Goal: Communication & Community: Answer question/provide support

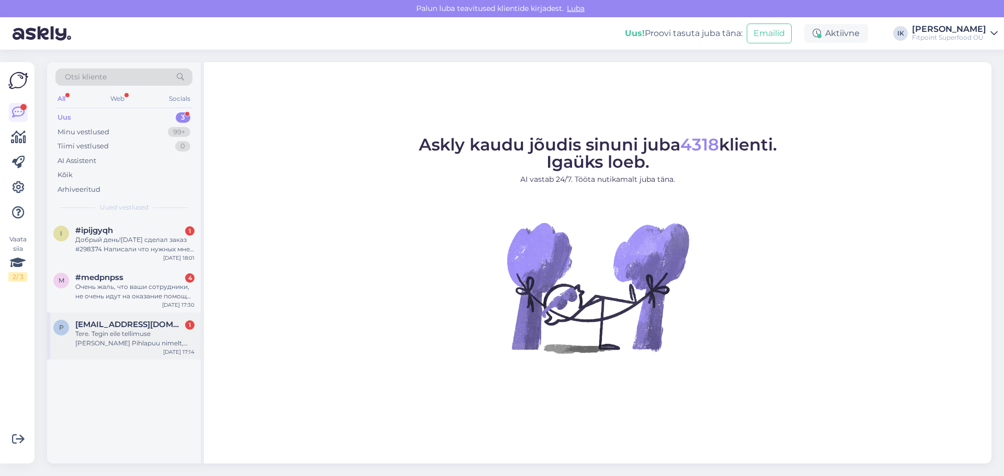
click at [133, 337] on div "Tere. Tegin eile tellimuse [PERSON_NAME] Pihlapuu nimelt, tavaliselt tuleb meil…" at bounding box center [134, 338] width 119 height 19
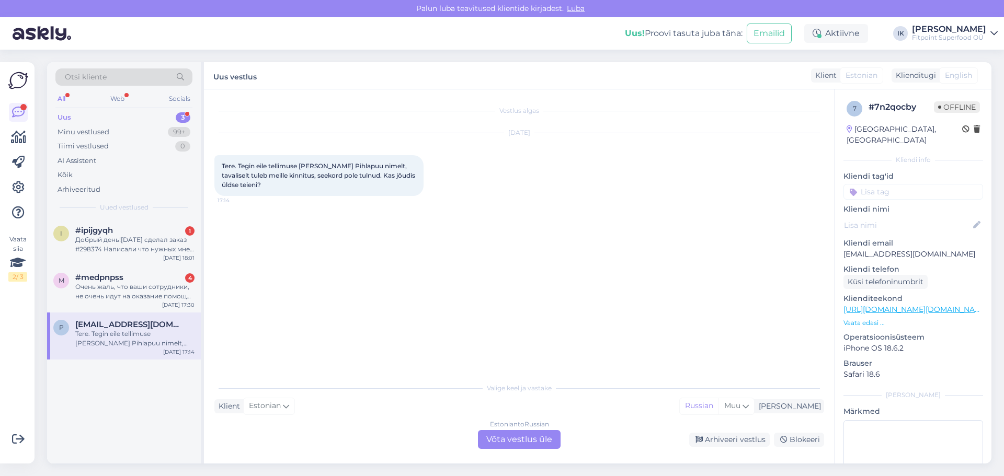
click at [524, 438] on div "Estonian to Russian Võta vestlus üle" at bounding box center [519, 439] width 83 height 19
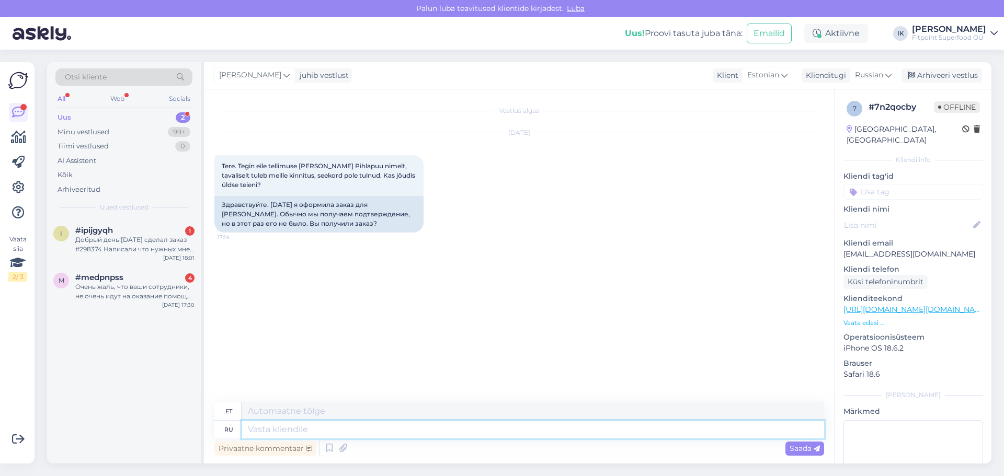
click at [521, 432] on textarea at bounding box center [533, 430] width 583 height 18
type textarea "Добрый де"
type textarea "Lahke"
type textarea "Добрый день,можно ваш"
type textarea "Tere päevast, kas tohin?"
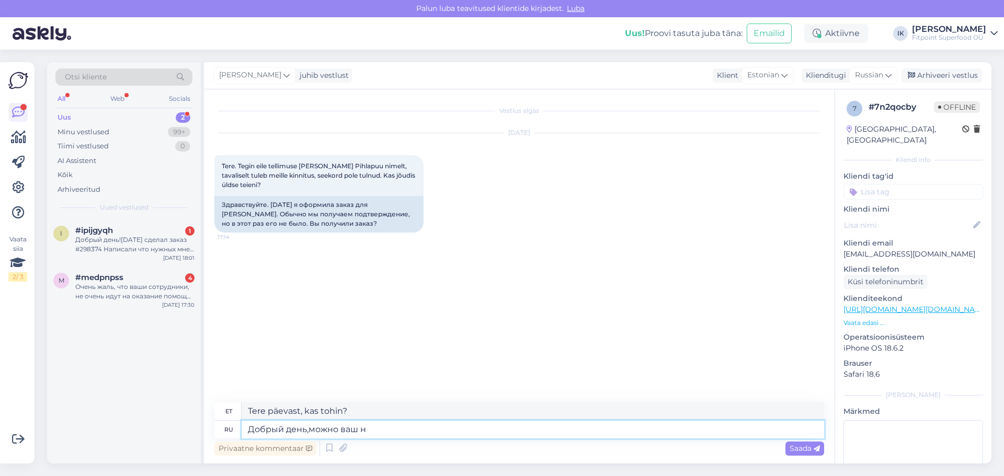
type textarea "Добрый день,можно ваш но"
type textarea "Tere päevast, kas ma saaksin sinu oma?"
type textarea "Добрый день,можно ваш номер щза"
type textarea "Tere päevast, kas ma saaksin teie numbri?"
type textarea "Добрый день,можно ваш номер заказа,"
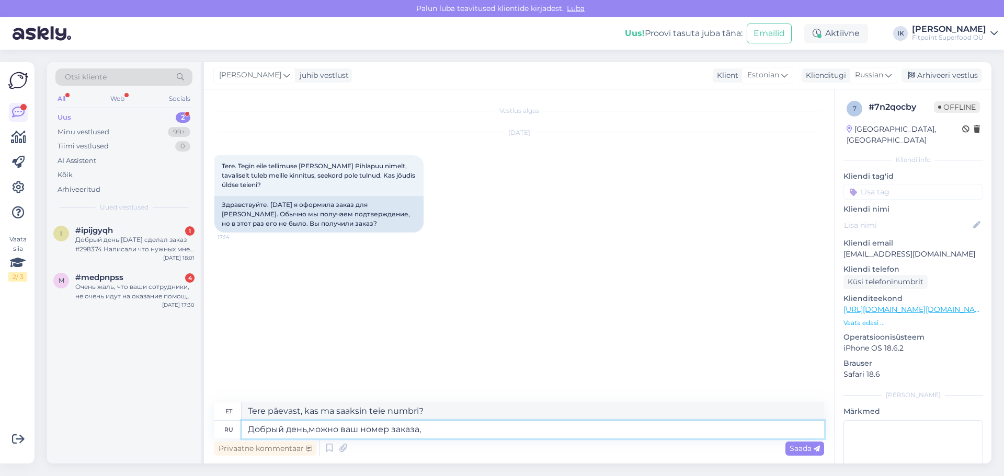
type textarea "Tere päevast, kas ma saaksin teie tellimuse numbri?"
type textarea "Добрый день,можно ваш номер заказа,я проверю стат"
type textarea "Tere päevast, kas ma saaksin teie tellimuse numbri? Ma kontrollin."
type textarea "Добрый день,можно ваш номер заказа,я проверю статус?"
type textarea "Tere päevast, kas ma saaksin teie tellimuse numbri, et saaksin selle olekut kon…"
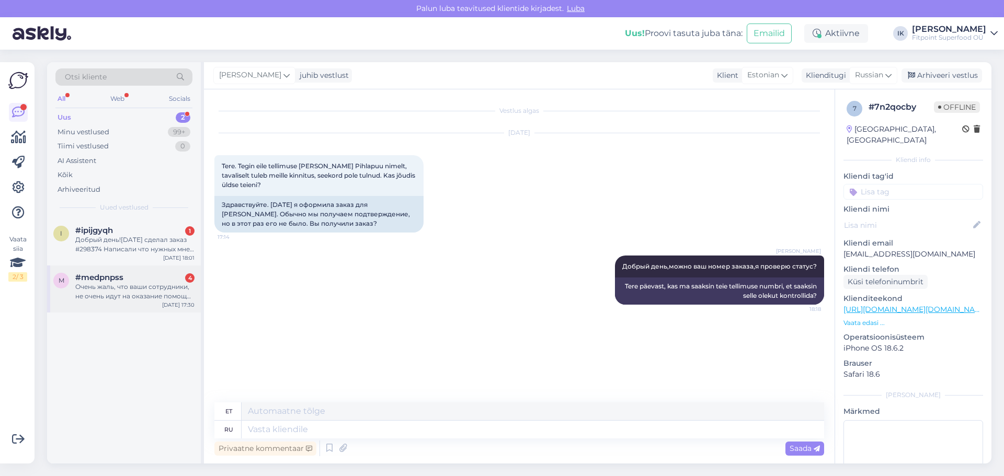
click at [138, 297] on div "Очень жаль, что ваши сотрудники, не очень идут на оказание помощи. ." at bounding box center [134, 291] width 119 height 19
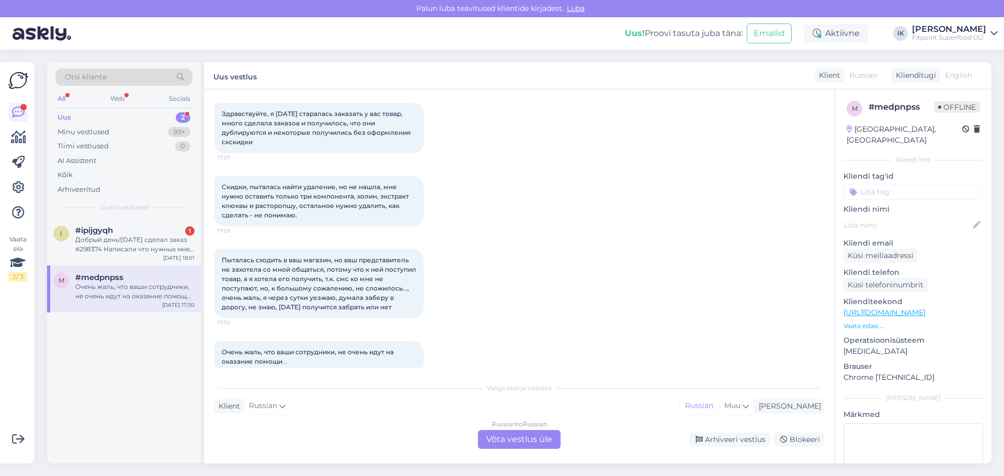
scroll to position [69, 0]
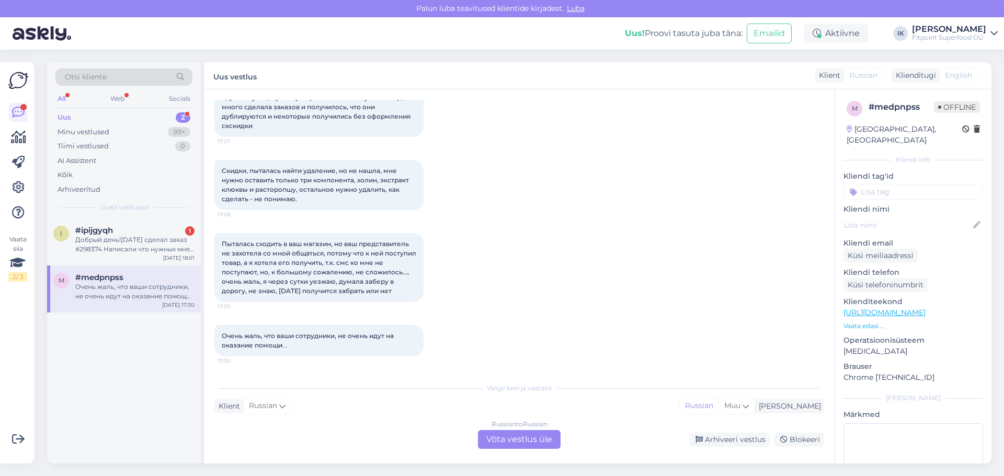
click at [509, 437] on div "Russian to Russian Võta vestlus üle" at bounding box center [519, 439] width 83 height 19
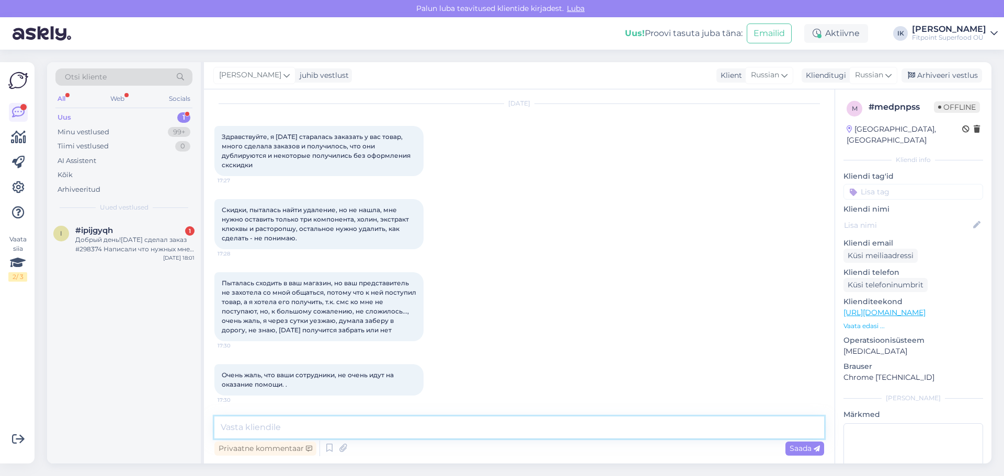
click at [506, 430] on textarea at bounding box center [519, 428] width 610 height 22
type textarea "L"
click at [395, 432] on textarea "Добрый день,очень извеняемся за слолжившуюся ситуацию" at bounding box center [519, 428] width 610 height 22
click at [507, 432] on textarea "Добрый день,очень извеняемся за сложившуюся ситуацию" at bounding box center [519, 428] width 610 height 22
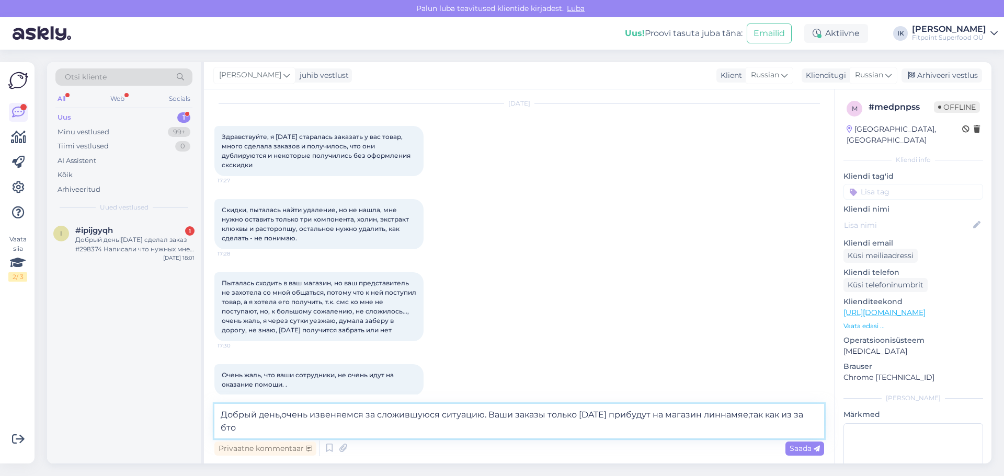
scroll to position [42, 0]
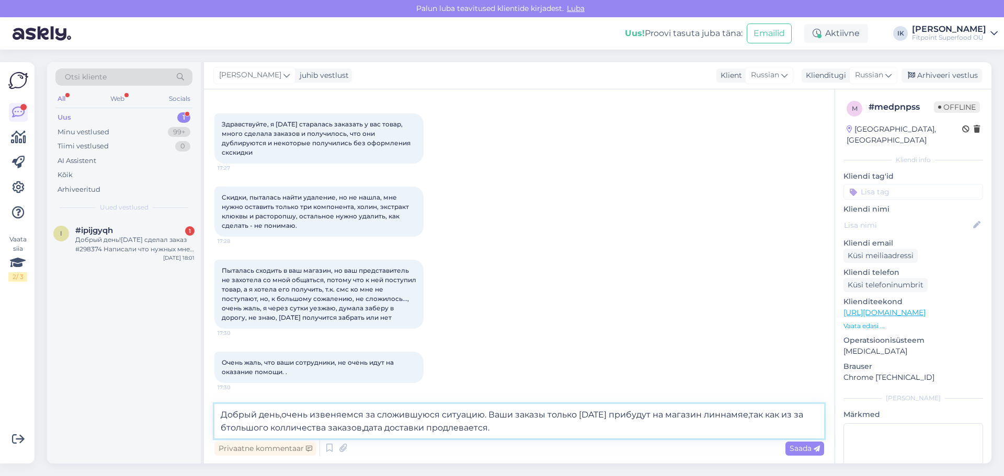
click at [231, 431] on textarea "Добрый день,очень извеняемся за сложившуюся ситуацию. Ваши заказы только [DATE]…" at bounding box center [519, 421] width 610 height 35
click at [505, 428] on textarea "Добрый день,очень извеняемся за сложившуюся ситуацию. Ваши заказы только [DATE]…" at bounding box center [519, 421] width 610 height 35
click at [356, 429] on textarea "Добрый день,очень извеняемся за сложившуюся ситуацию. Ваши заказы только [DATE]…" at bounding box center [519, 421] width 610 height 35
click at [539, 434] on textarea "Добрый день,очень извеняемся за сложившуюся ситуацию. Ваши заказы только [DATE]…" at bounding box center [519, 421] width 610 height 35
click at [602, 428] on textarea "Добрый день,очень извеняемся за сложившуюся ситуацию. Ваши заказы только [DATE]…" at bounding box center [519, 421] width 610 height 35
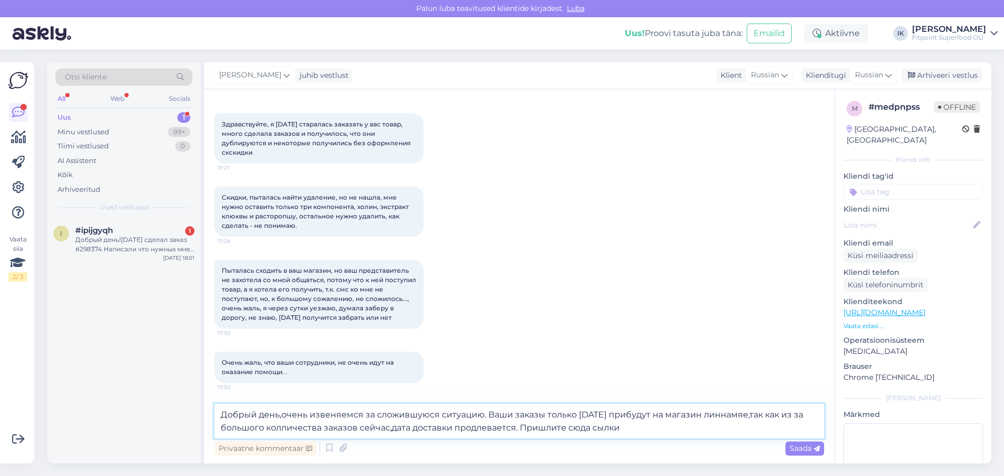
click at [597, 428] on textarea "Добрый день,очень извеняемся за сложившуюся ситуацию. Ваши заказы только [DATE]…" at bounding box center [519, 421] width 610 height 35
click at [630, 432] on textarea "Добрый день,очень извеняемся за сложившуюся ситуацию. Ваши заказы только [DATE]…" at bounding box center [519, 421] width 610 height 35
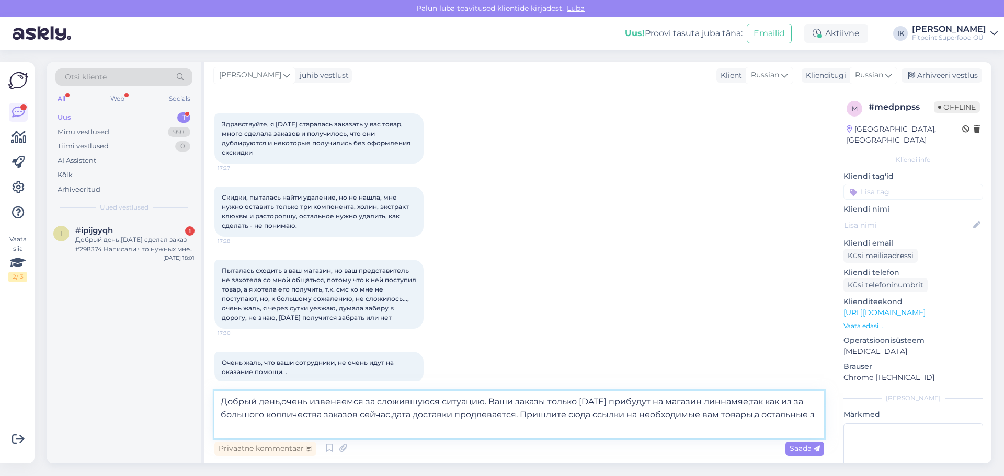
scroll to position [55, 0]
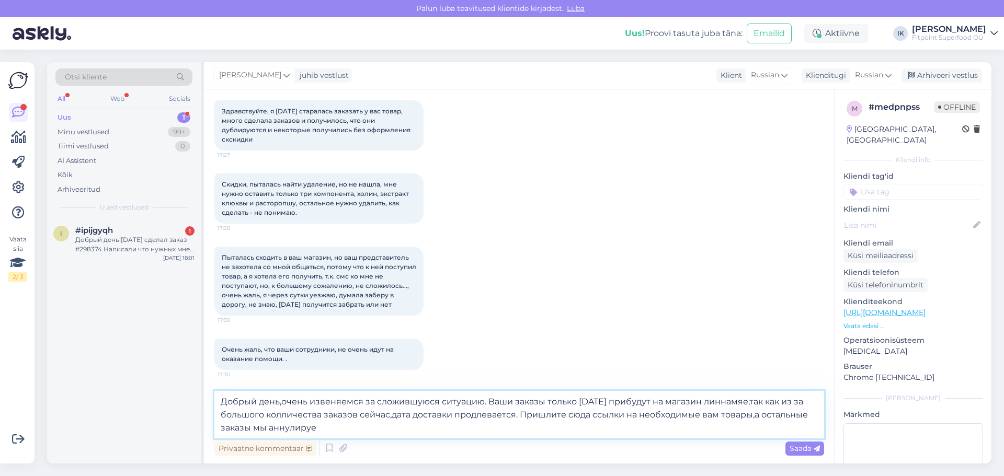
type textarea "Добрый день,очень извеняемся за сложившуюся ситуацию. Ваши заказы только [DATE]…"
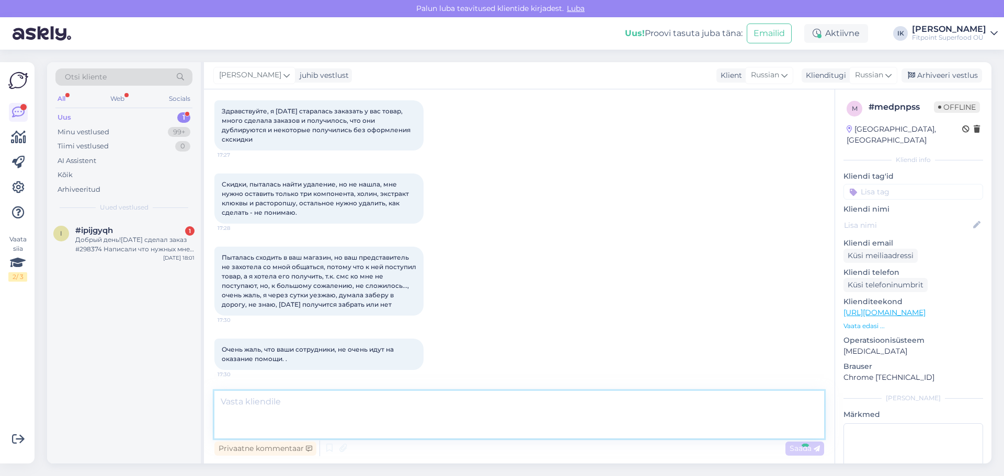
scroll to position [121, 0]
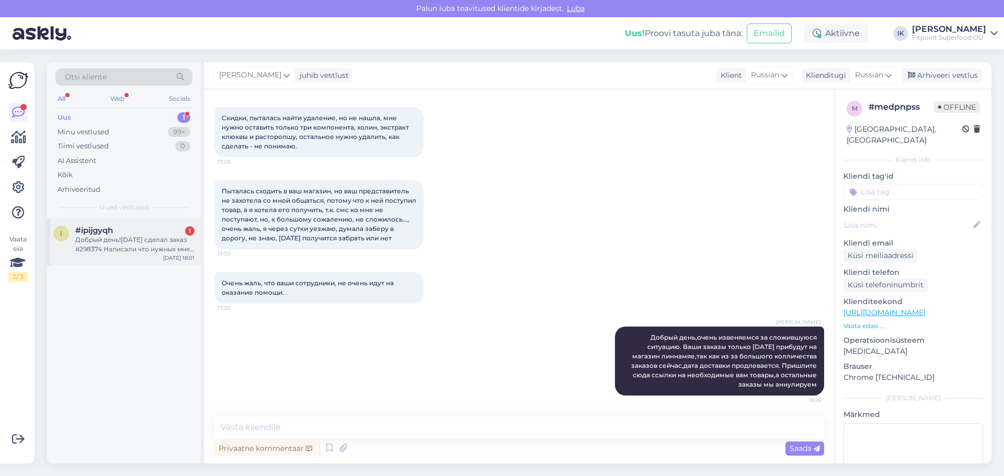
click at [140, 236] on div "Добрый день![DATE] сделал заказ #298374 Написали что нужных мне перчаток нет,хо…" at bounding box center [134, 244] width 119 height 19
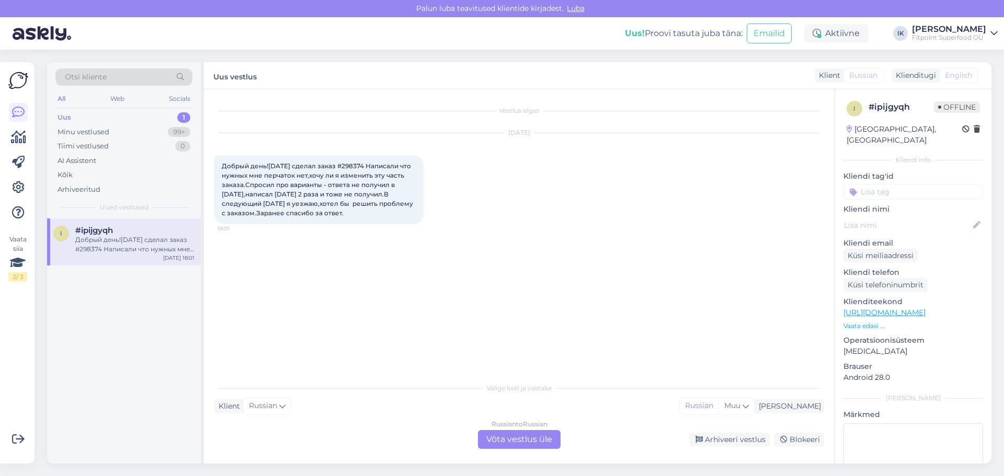
click at [506, 437] on div "Russian to Russian Võta vestlus üle" at bounding box center [519, 439] width 83 height 19
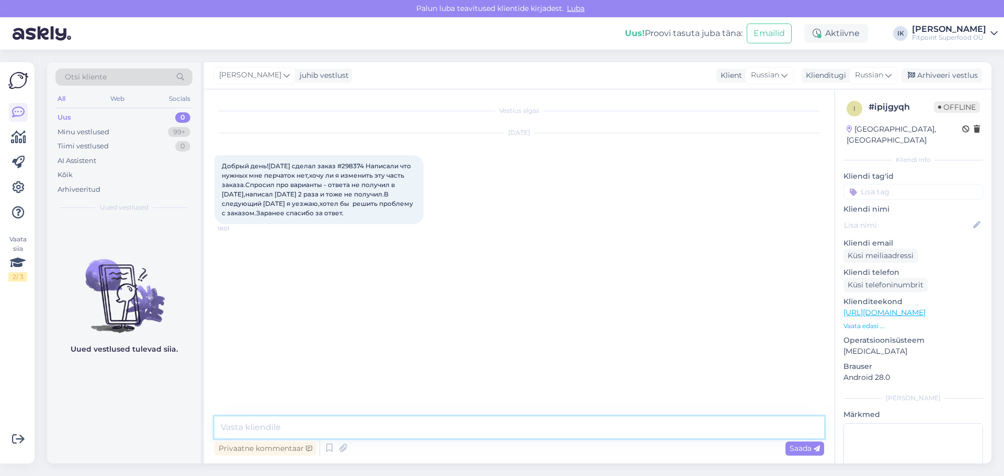
click at [487, 425] on textarea at bounding box center [519, 428] width 610 height 22
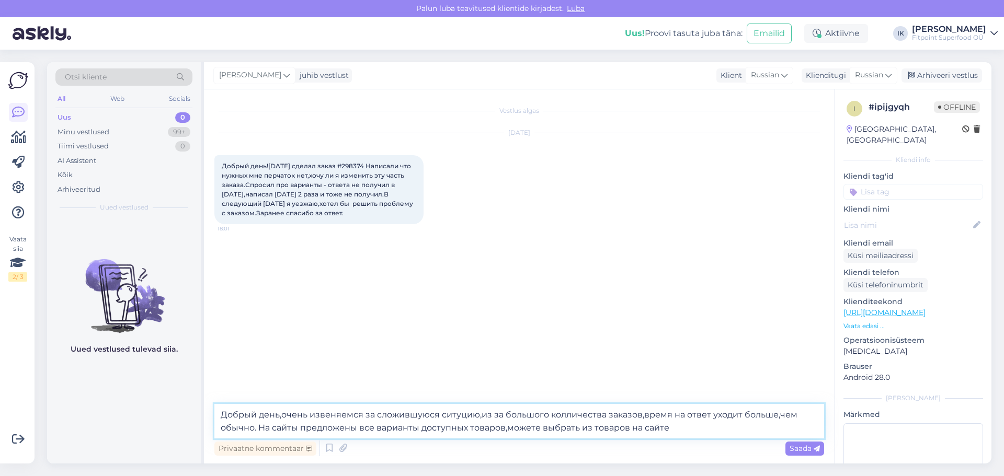
click at [296, 429] on textarea "Добрый день,очень извеняемся за сложившуюся ситуцию,из за большого колличества …" at bounding box center [519, 421] width 610 height 35
click at [368, 428] on textarea "Добрый день,очень извеняемся за сложившуюся ситуцию,из за большого колличества …" at bounding box center [519, 421] width 610 height 35
click at [663, 427] on textarea "Добрый день,очень извеняемся за сложившуюся ситуцию,из за большого колличества …" at bounding box center [519, 421] width 610 height 35
type textarea "Добрый день,очень извеняемся за сложившуюся ситуцию,из за большого колличества …"
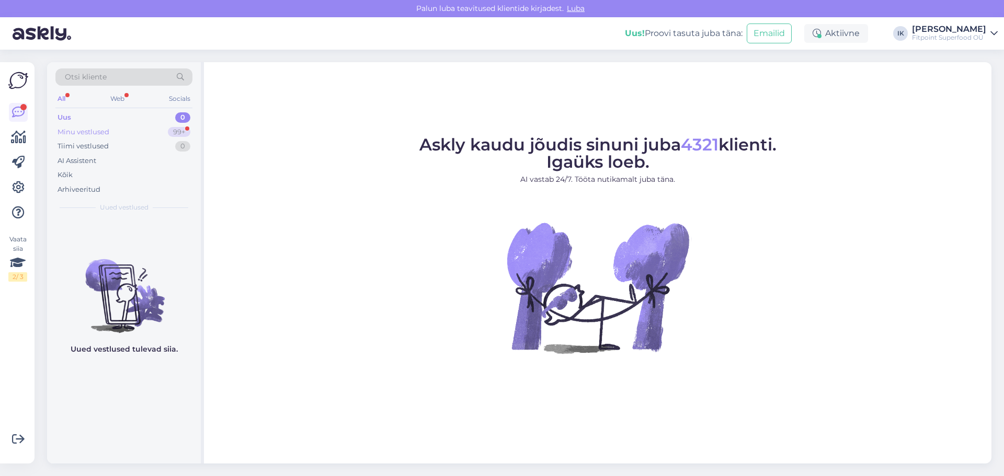
click at [101, 138] on div "Minu vestlused 99+" at bounding box center [123, 132] width 137 height 15
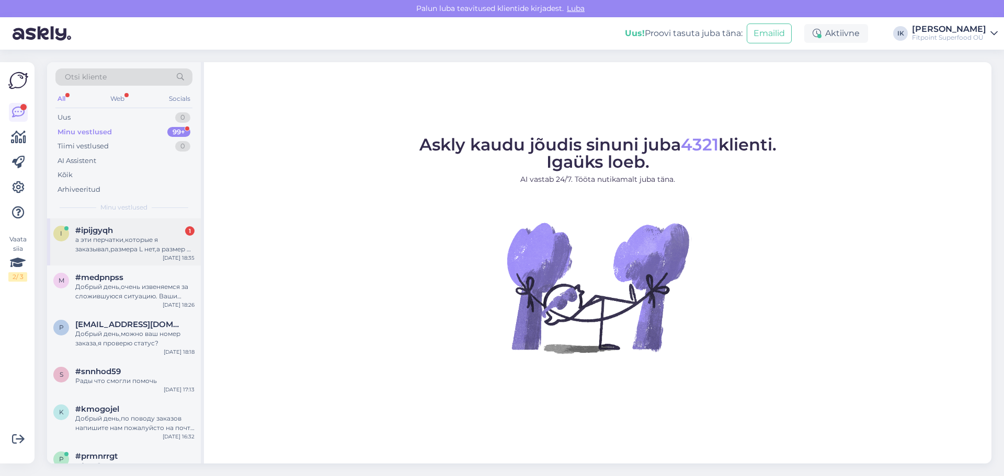
click at [167, 232] on div "#ipijgyqh 1" at bounding box center [134, 230] width 119 height 9
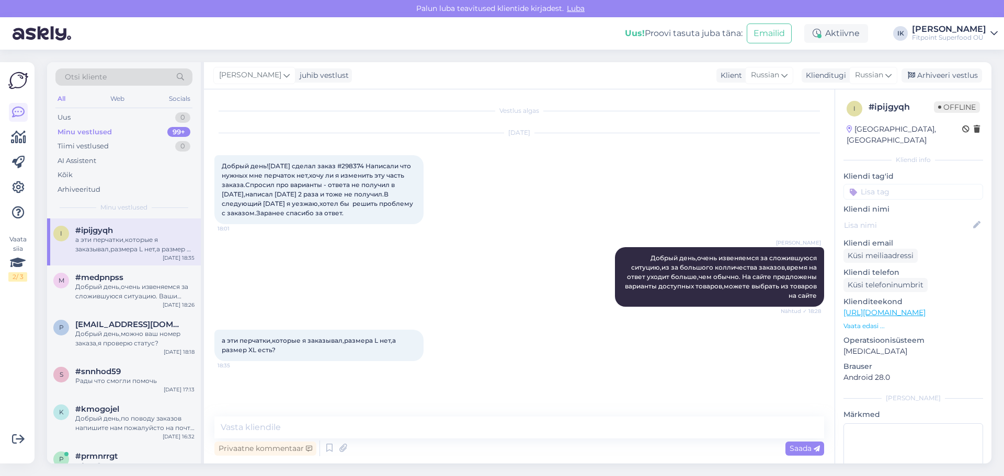
click at [367, 164] on span "Добрый день![DATE] сделал заказ #298374 Написали что нужных мне перчаток нет,хо…" at bounding box center [318, 189] width 193 height 55
copy span "298374"
click at [347, 432] on textarea at bounding box center [519, 428] width 610 height 22
type textarea "L"
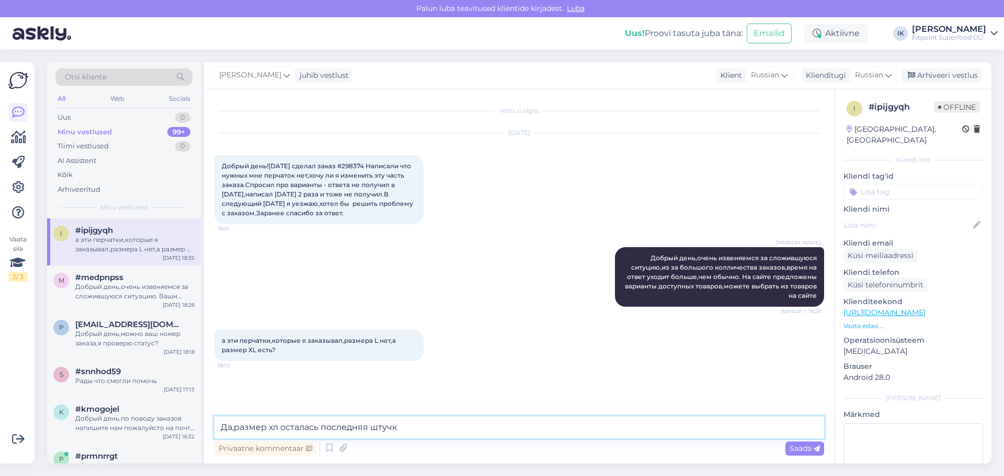
type textarea "Да,размер хл осталась последняя штучка"
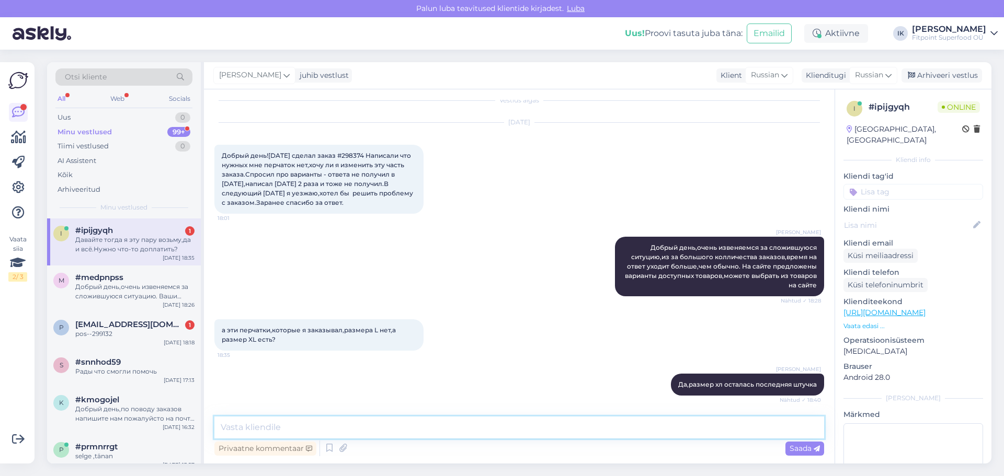
scroll to position [65, 0]
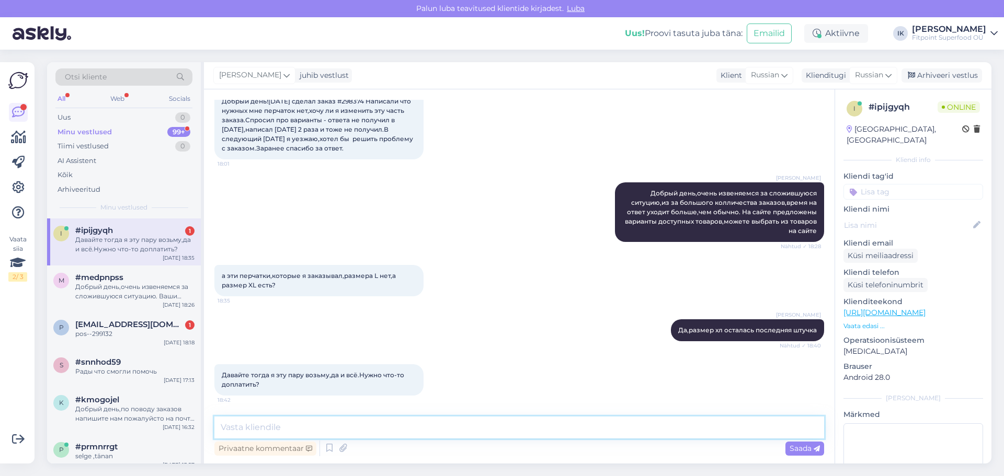
click at [447, 427] on textarea at bounding box center [519, 428] width 610 height 22
click at [337, 424] on textarea at bounding box center [519, 428] width 610 height 22
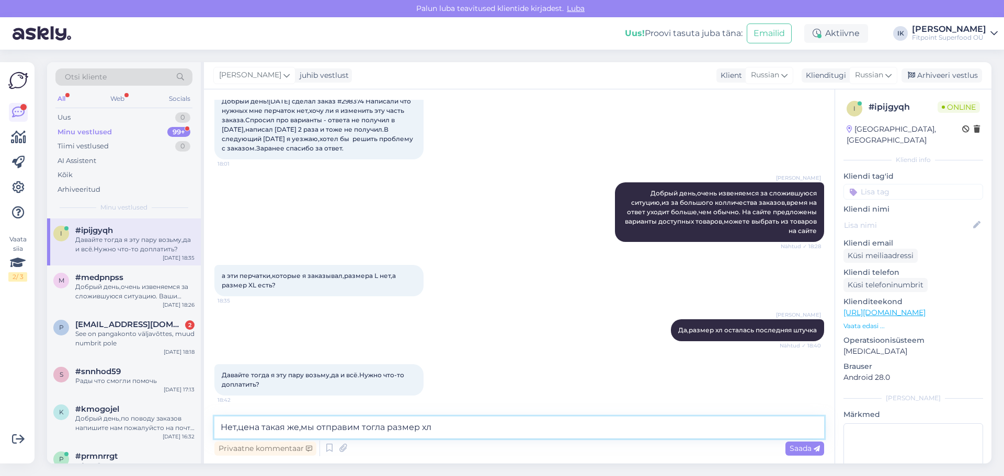
click at [380, 428] on textarea "Нет,цена такая же,мы отправим тогла размер хл" at bounding box center [519, 428] width 610 height 22
type textarea "Нет,цена такая же,мы отправим тогда размер хл"
click at [460, 427] on textarea "Нет,цена такая же,мы отправим тогда размер хл" at bounding box center [519, 428] width 610 height 22
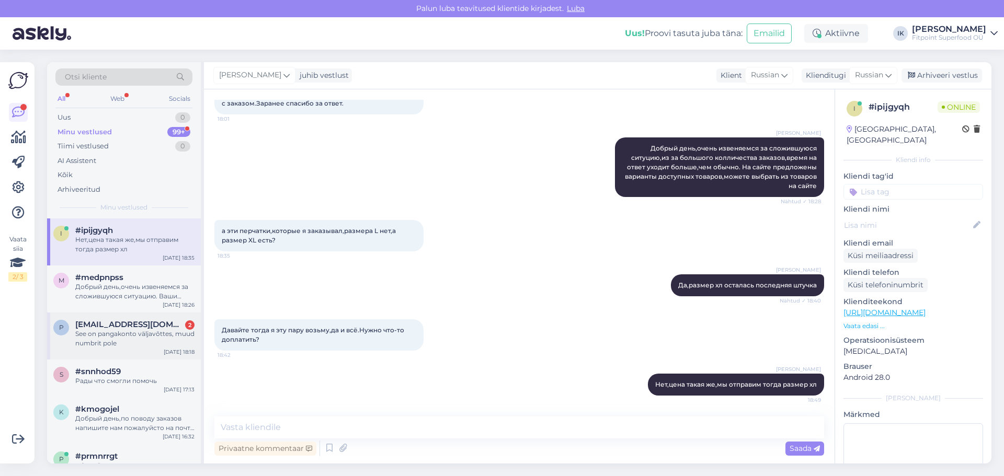
click at [140, 332] on div "See on pangakonto väljavõttes, muud numbrit pole" at bounding box center [134, 338] width 119 height 19
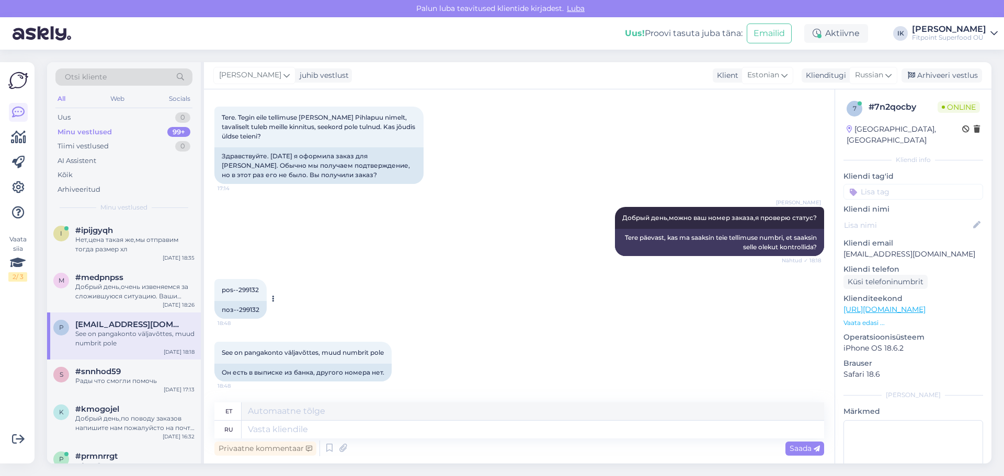
click at [252, 311] on div "поз--299132" at bounding box center [240, 310] width 52 height 18
copy div "299132"
click at [291, 432] on textarea at bounding box center [533, 430] width 583 height 18
type textarea "Мы в"
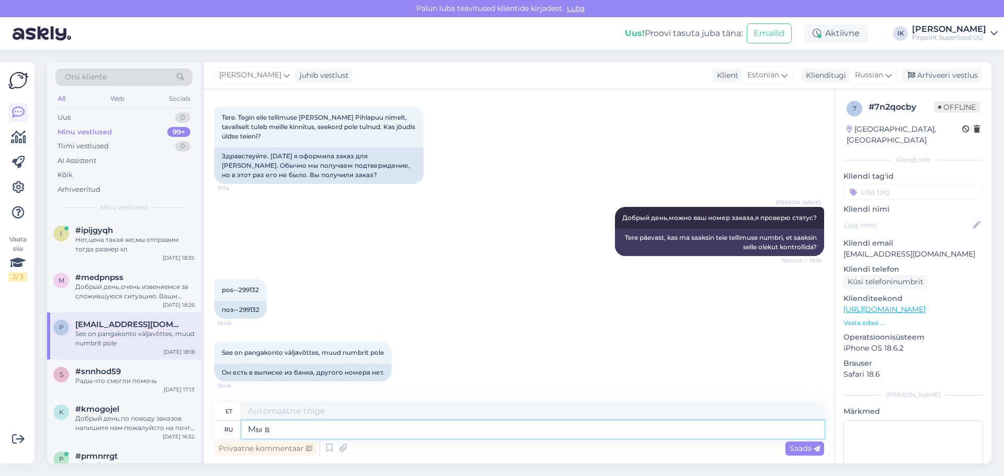
type textarea "Meie"
type textarea "Мы видим"
type textarea "Me näeme"
type textarea "Мы видим ващ"
type textarea "Me näeme sinu oma"
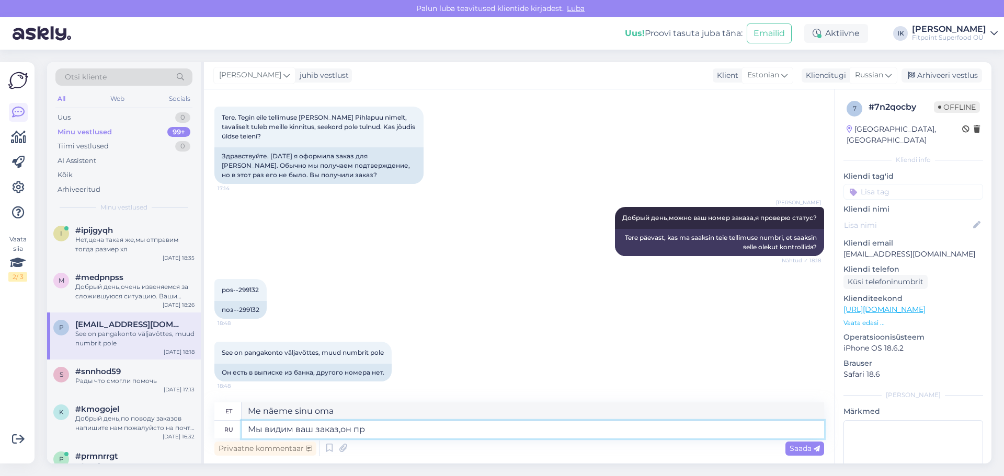
type textarea "Мы видим ваш заказ,он при"
type textarea "Me näeme teie tellimust, see"
type textarea "Мы видим ваш заказ,он принят и"
type textarea "Me näeme teie tellimust, see on vastu võetud."
type textarea "Мы видим ваш заказ,он принят и з"
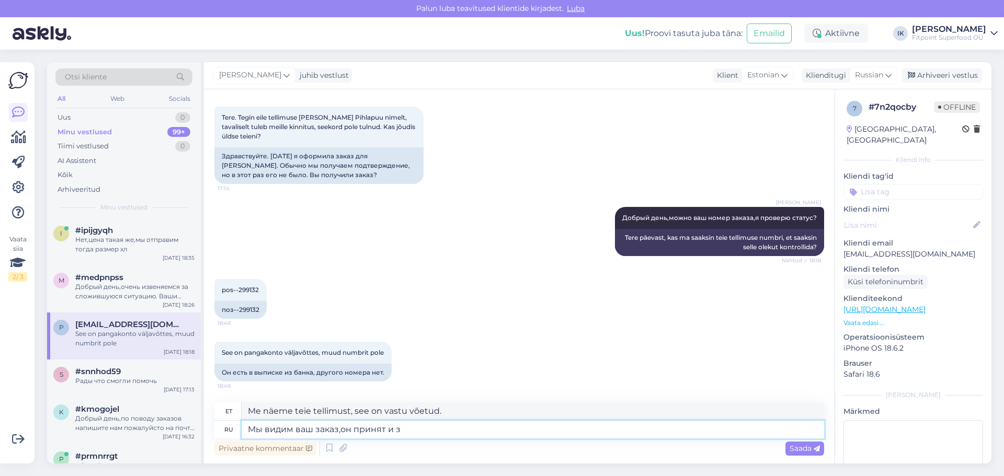
type textarea "Me näeme teie tellimust, see on vastu võetud ja"
type textarea "Мы видим ваш заказ,он принят и завтра б"
type textarea "Näeme teie tellimust, see on vastu võetud ja homme"
type textarea "Мы видим ваш заказ,он принят и завтра будет от"
type textarea "Näeme teie tellimust, see on vastu võetud ja toimetatakse homme kohale."
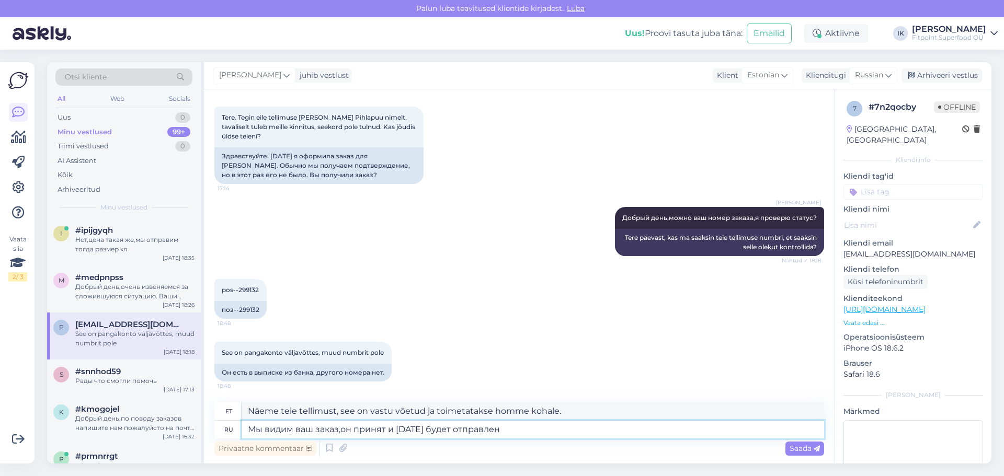
type textarea "Мы видим ваш заказ,он принят и завтра будет отправлен"
type textarea "Näeme teie tellimust, see on vastu võetud ja saadetakse homme teele."
type textarea "Мы видим ваш заказ,он принят и завтра будет отправлен в магазин"
type textarea "Näeme teie tellimust, see on vastu võetud ja saadetakse homme poodi."
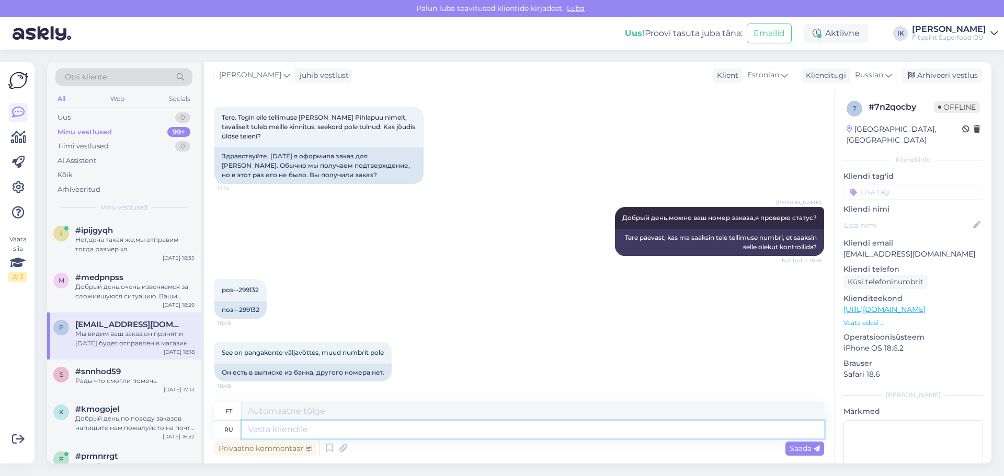
scroll to position [130, 0]
